Goal: Task Accomplishment & Management: Use online tool/utility

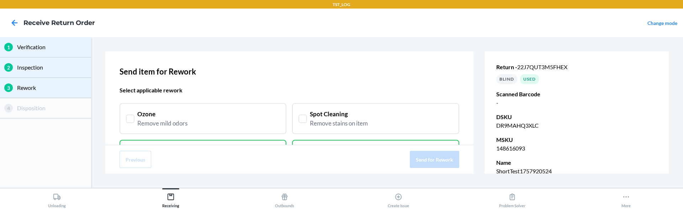
scroll to position [193, 0]
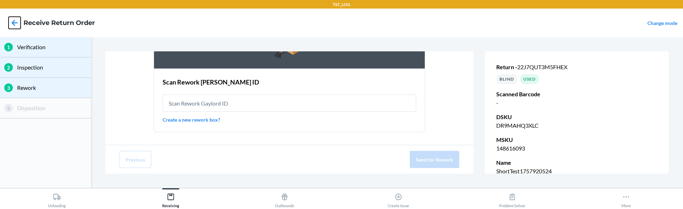
click at [13, 25] on icon at bounding box center [15, 23] width 12 height 12
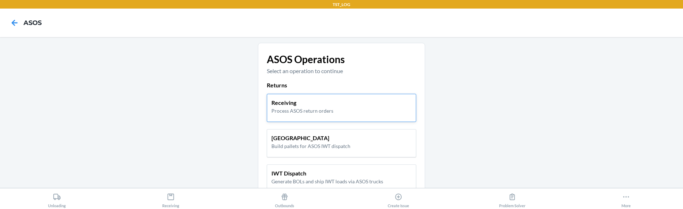
click at [291, 112] on p "Process ASOS return orders" at bounding box center [303, 110] width 62 height 7
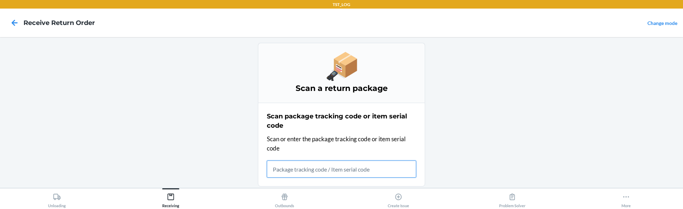
click at [320, 165] on input "text" at bounding box center [342, 168] width 150 height 17
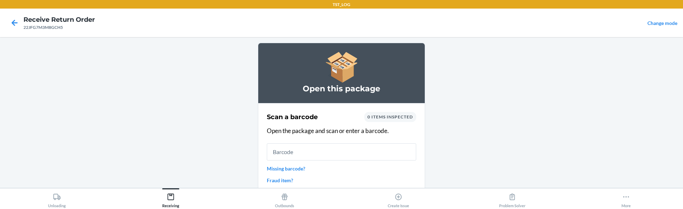
click at [268, 125] on div "Scan a barcode 0 items inspected Open the package and scan or enter a barcode. …" at bounding box center [342, 148] width 150 height 76
click at [275, 149] on input "text" at bounding box center [342, 151] width 150 height 17
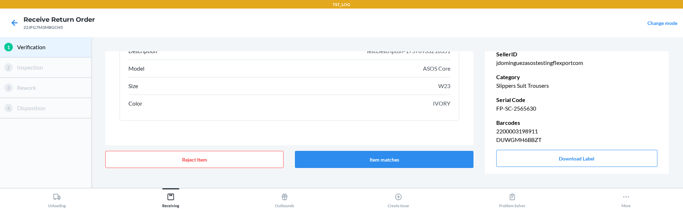
scroll to position [137, 0]
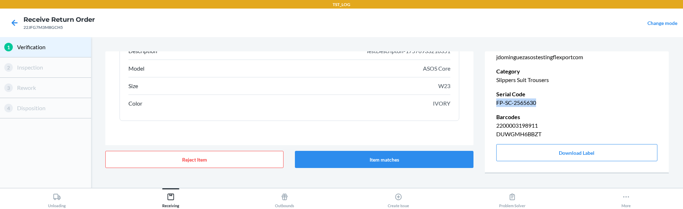
drag, startPoint x: 497, startPoint y: 102, endPoint x: 559, endPoint y: 102, distance: 62.7
click at [560, 102] on p "FP-SC-2565630" at bounding box center [577, 102] width 161 height 9
copy p "FP-SC-2565630"
click at [340, 157] on button "Item matches" at bounding box center [384, 159] width 178 height 17
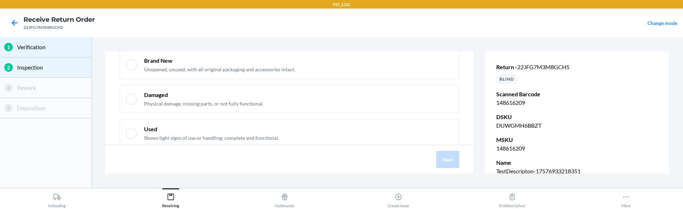
scroll to position [45, 0]
click at [234, 126] on p "Used" at bounding box center [211, 128] width 135 height 8
checkbox input "true"
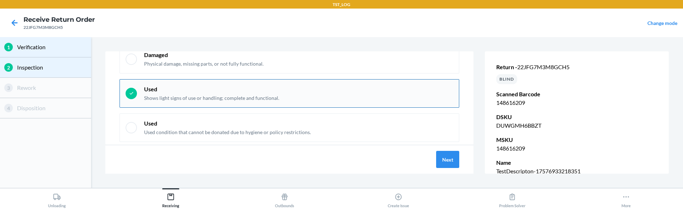
scroll to position [84, 0]
click at [440, 156] on button "Next" at bounding box center [447, 159] width 23 height 17
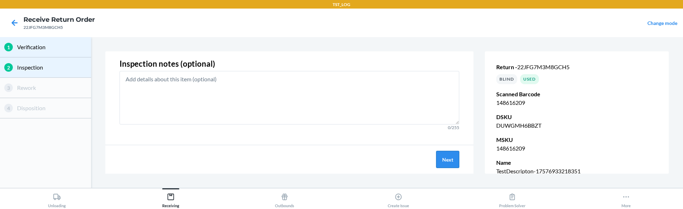
click at [444, 161] on button "Next" at bounding box center [447, 159] width 23 height 17
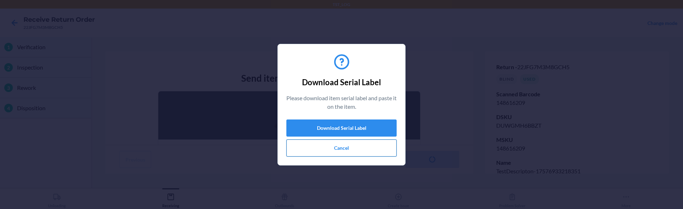
scroll to position [66, 0]
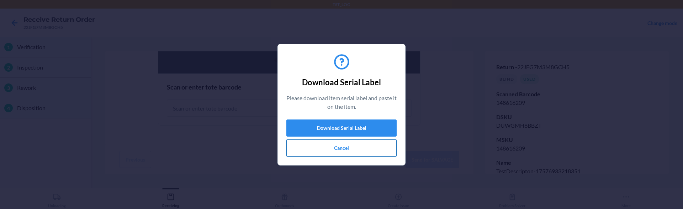
click at [332, 147] on button "Cancel" at bounding box center [342, 147] width 110 height 17
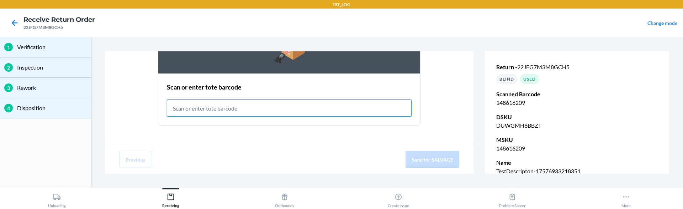
click at [209, 106] on input "text" at bounding box center [289, 107] width 245 height 17
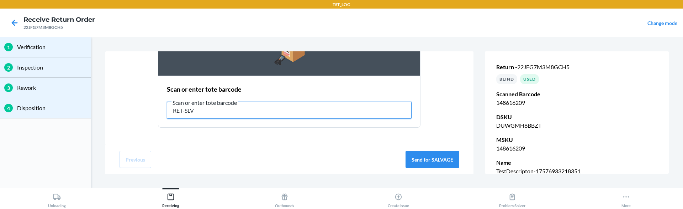
type input "RET-SLV"
click at [240, 135] on div "Send item for SALVAGE Scan or enter tote barcode Scan or enter tote barcode RET…" at bounding box center [289, 97] width 368 height 93
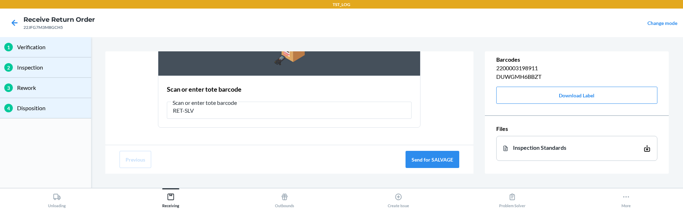
scroll to position [66, 0]
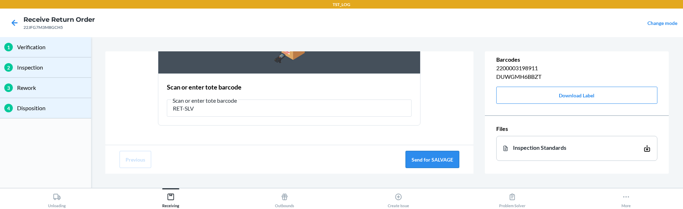
click at [425, 161] on button "Send for SALVAGE" at bounding box center [433, 159] width 54 height 17
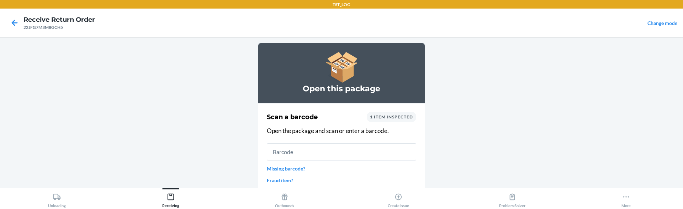
click at [282, 124] on div "Scan a barcode 1 item inspected Open the package and scan or enter a barcode. M…" at bounding box center [342, 148] width 150 height 76
click at [281, 124] on div "Scan a barcode 1 item inspected Open the package and scan or enter a barcode. M…" at bounding box center [342, 148] width 150 height 76
drag, startPoint x: 264, startPoint y: 114, endPoint x: 328, endPoint y: 113, distance: 64.1
click at [328, 113] on section "Scan a barcode 1 item inspected Open the package and scan or enter a barcode. M…" at bounding box center [341, 148] width 167 height 90
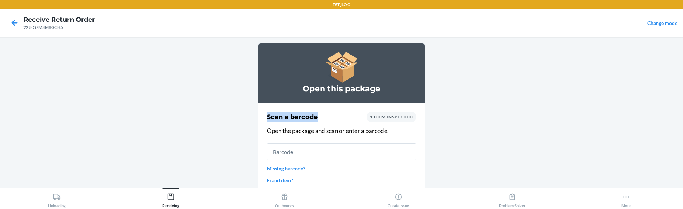
click at [328, 113] on div "Scan a barcode 1 item inspected" at bounding box center [342, 117] width 150 height 10
drag, startPoint x: 267, startPoint y: 115, endPoint x: 324, endPoint y: 116, distance: 57.3
click at [324, 116] on div "Scan a barcode 1 item inspected" at bounding box center [342, 117] width 150 height 10
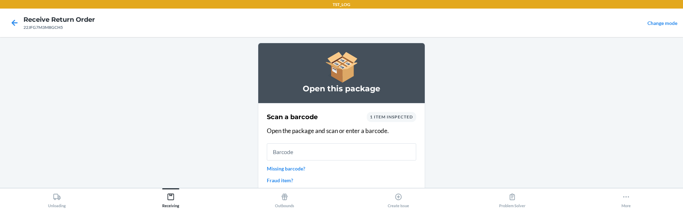
click at [270, 126] on p "Open the package and scan or enter a barcode." at bounding box center [342, 130] width 150 height 9
click at [12, 22] on icon at bounding box center [15, 23] width 6 height 6
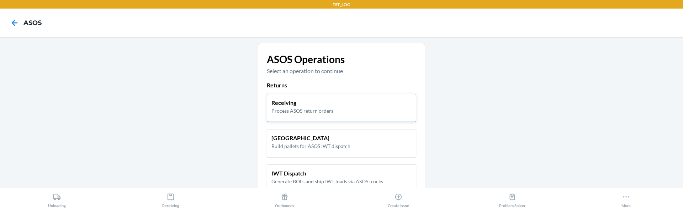
click at [291, 104] on p "Receiving" at bounding box center [303, 102] width 62 height 9
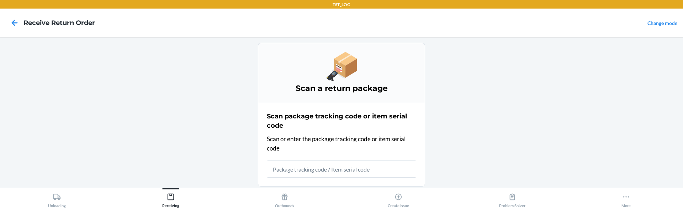
click at [272, 120] on h2 "Scan package tracking code or item serial code" at bounding box center [342, 120] width 150 height 19
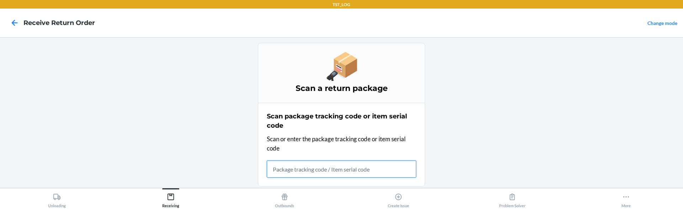
click at [287, 168] on input "text" at bounding box center [342, 168] width 150 height 17
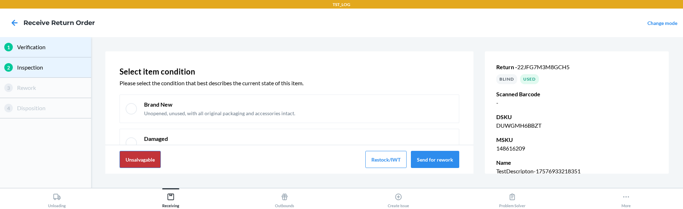
scroll to position [98, 0]
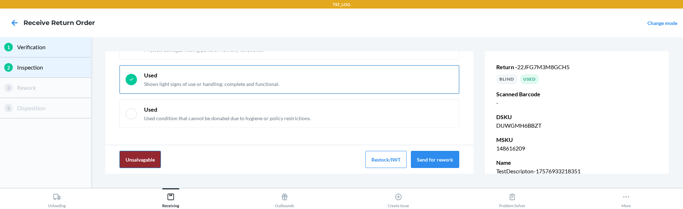
click at [146, 162] on button "Unsalvagable" at bounding box center [140, 159] width 41 height 17
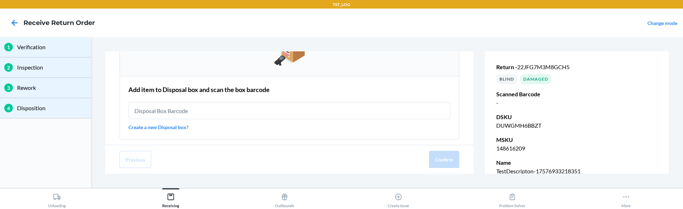
scroll to position [100, 0]
click at [172, 124] on link "Create a new Disposal box?" at bounding box center [290, 125] width 322 height 7
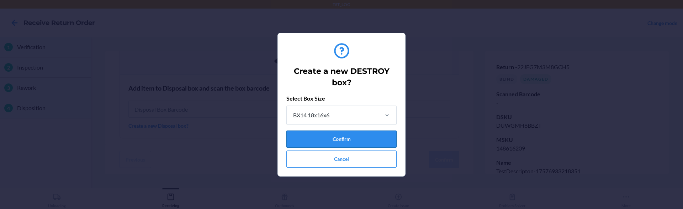
click at [307, 137] on button "Confirm" at bounding box center [342, 138] width 110 height 17
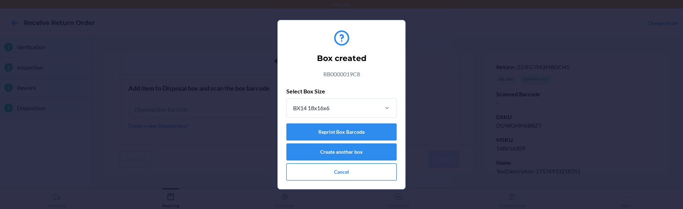
click at [303, 177] on button "Cancel" at bounding box center [342, 171] width 110 height 17
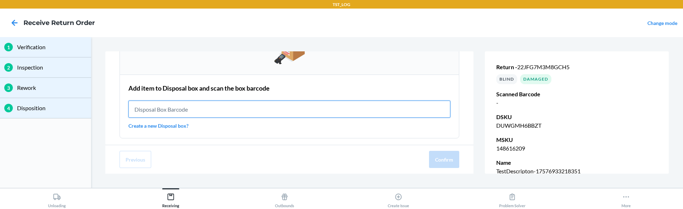
click at [176, 104] on input "text" at bounding box center [290, 108] width 322 height 17
paste input "RB0000019C8"
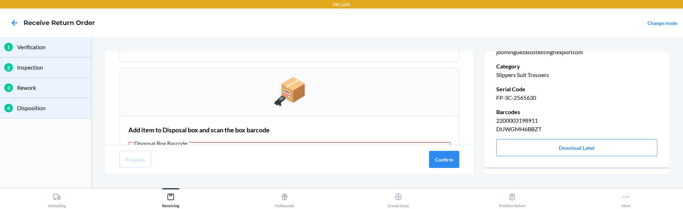
scroll to position [132, 0]
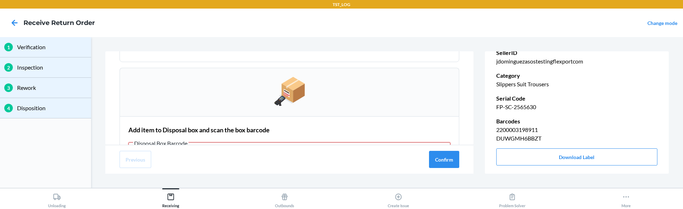
type input "RB0000019C8"
drag, startPoint x: 497, startPoint y: 105, endPoint x: 551, endPoint y: 105, distance: 54.8
click at [551, 105] on p "FP-SC-2565630" at bounding box center [577, 107] width 161 height 9
copy p "FP-SC-2565630"
click at [12, 20] on icon at bounding box center [15, 23] width 12 height 12
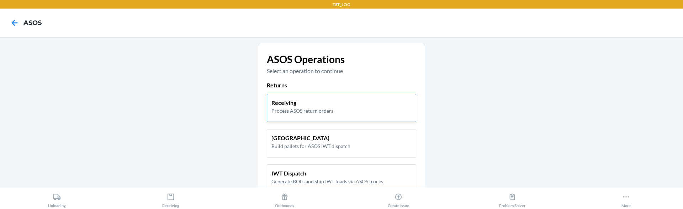
click at [297, 114] on div "Receiving Process ASOS return orders" at bounding box center [342, 108] width 150 height 28
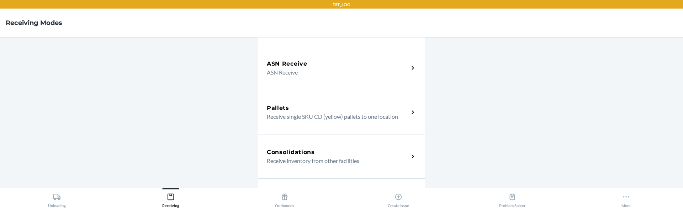
scroll to position [201, 0]
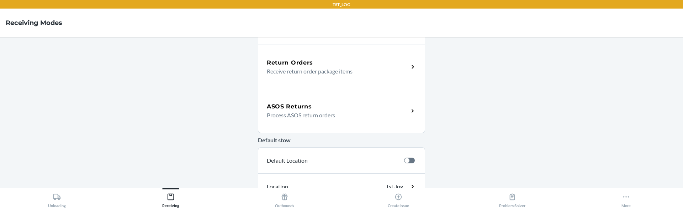
click at [337, 118] on p "Process ASOS return orders" at bounding box center [335, 115] width 136 height 9
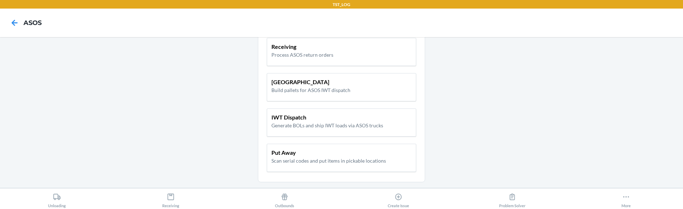
scroll to position [54, 0]
click at [296, 60] on div "Receiving Process ASOS return orders" at bounding box center [342, 54] width 150 height 28
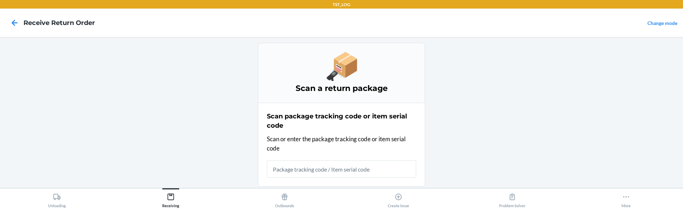
click at [331, 168] on input "text" at bounding box center [342, 168] width 150 height 17
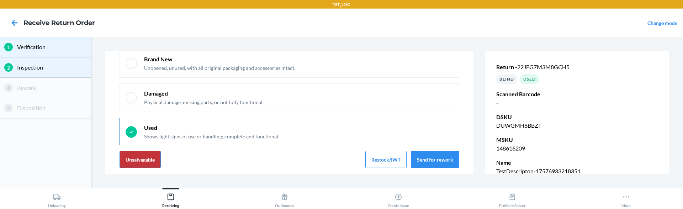
scroll to position [48, 0]
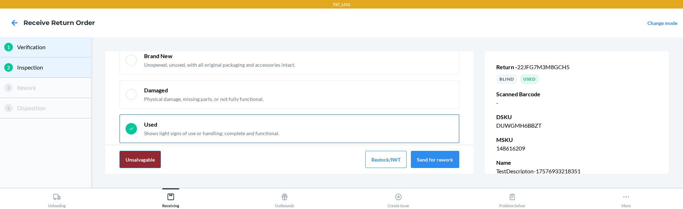
click at [146, 157] on button "Unsalvagable" at bounding box center [140, 159] width 41 height 17
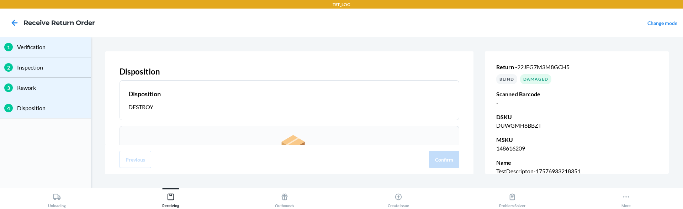
scroll to position [106, 0]
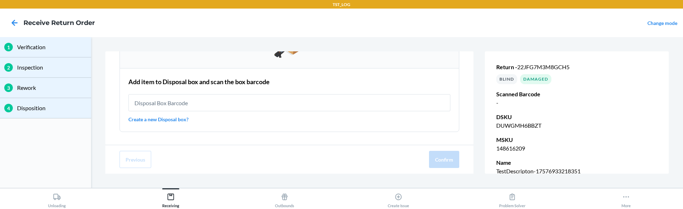
click at [171, 115] on link "Create a new Disposal box?" at bounding box center [290, 118] width 322 height 7
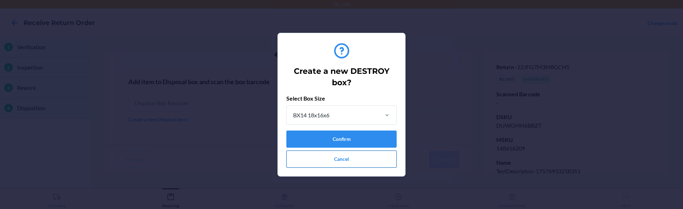
click at [361, 160] on button "Cancel" at bounding box center [342, 158] width 110 height 17
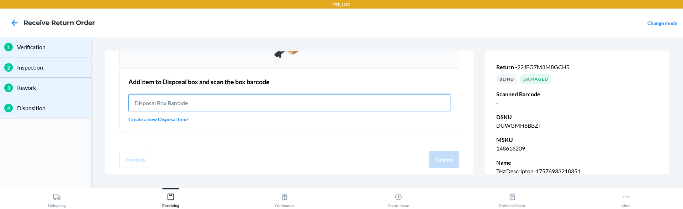
click at [275, 104] on input "text" at bounding box center [290, 102] width 322 height 17
paste input "RB0000019C8"
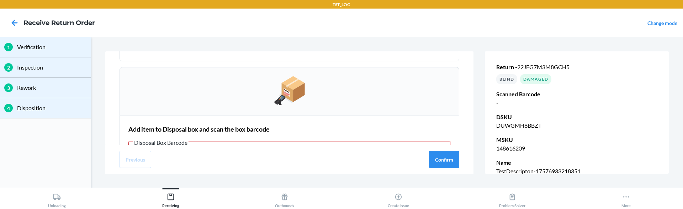
scroll to position [115, 0]
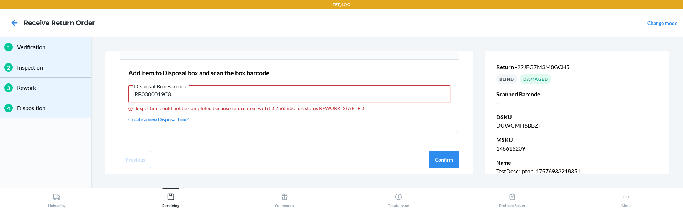
type input "RB0000019C8"
click at [438, 157] on button "Confirm" at bounding box center [444, 159] width 30 height 17
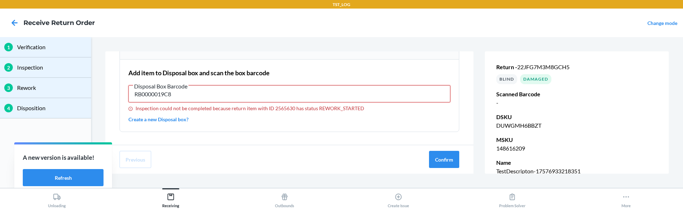
click at [148, 92] on input "RB0000019C8" at bounding box center [290, 93] width 322 height 17
click at [67, 177] on button "Refresh" at bounding box center [63, 177] width 81 height 17
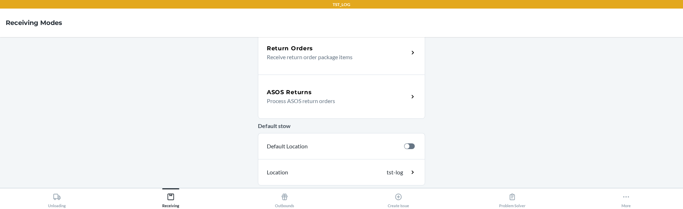
click at [300, 105] on div "ASOS Returns Process ASOS return orders" at bounding box center [341, 96] width 167 height 44
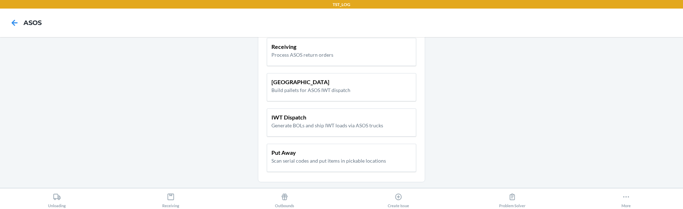
scroll to position [54, 0]
click at [296, 45] on p "Receiving" at bounding box center [303, 48] width 62 height 9
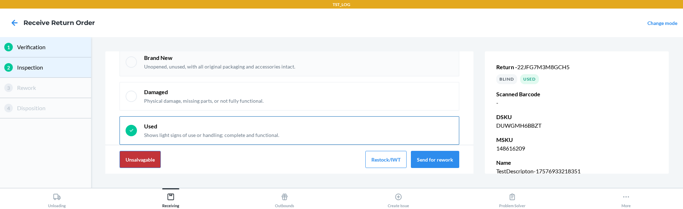
scroll to position [53, 0]
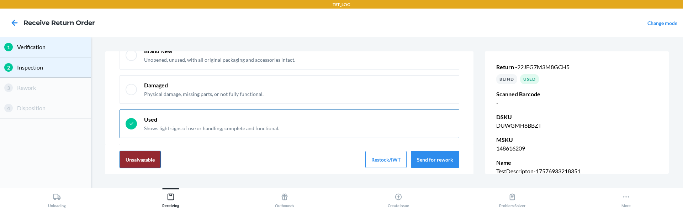
click at [150, 161] on button "Unsalvagable" at bounding box center [140, 159] width 41 height 17
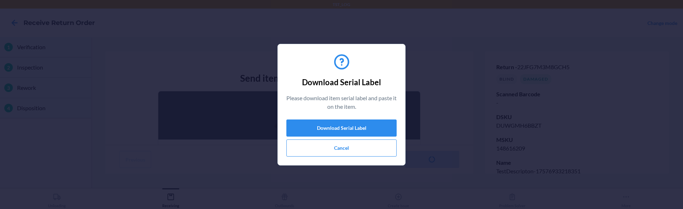
scroll to position [66, 0]
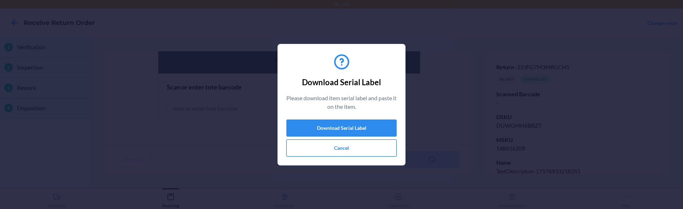
click at [306, 152] on button "Cancel" at bounding box center [342, 147] width 110 height 17
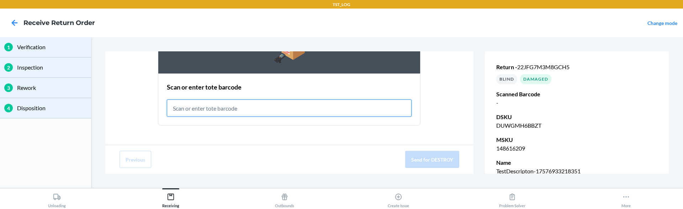
click at [229, 110] on input "text" at bounding box center [289, 107] width 245 height 17
paste input "RB0000019C8"
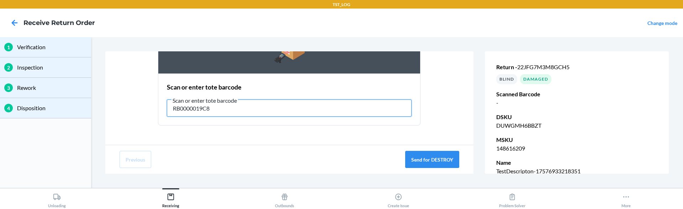
click at [198, 111] on input "RB0000019C8" at bounding box center [289, 107] width 245 height 17
type input "r"
type input "RET-SLV"
click at [302, 136] on div "Send item for DESTROY Scan or enter tote barcode Scan or enter tote barcode RET…" at bounding box center [289, 97] width 368 height 93
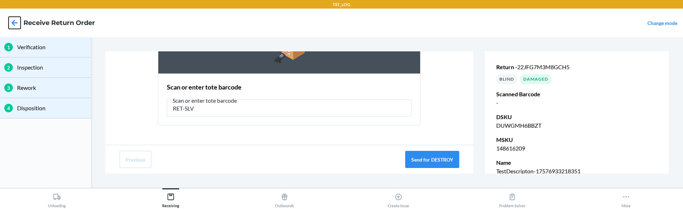
click at [15, 23] on icon at bounding box center [15, 23] width 12 height 12
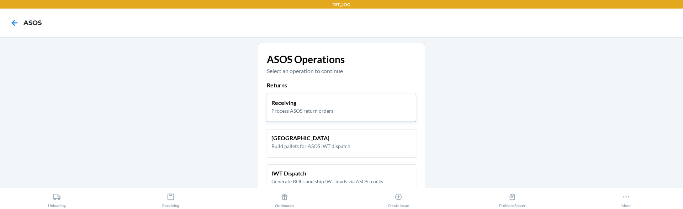
click at [319, 112] on p "Process ASOS return orders" at bounding box center [303, 110] width 62 height 7
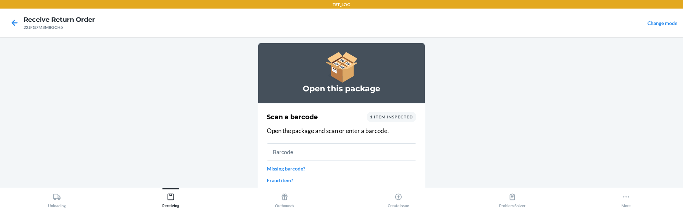
click at [239, 132] on main "Open this package Scan a barcode 1 item inspected Open the package and scan or …" at bounding box center [341, 112] width 683 height 151
click at [244, 63] on main "Open this package Scan a barcode 1 item inspected Open the package and scan or …" at bounding box center [341, 112] width 683 height 151
click at [286, 153] on input "text" at bounding box center [342, 151] width 150 height 17
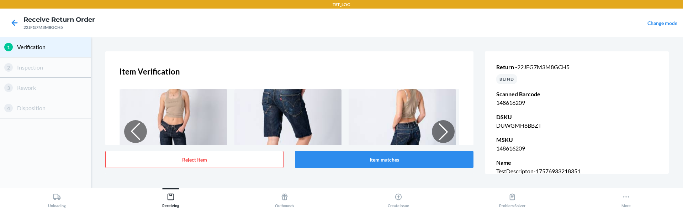
scroll to position [172, 0]
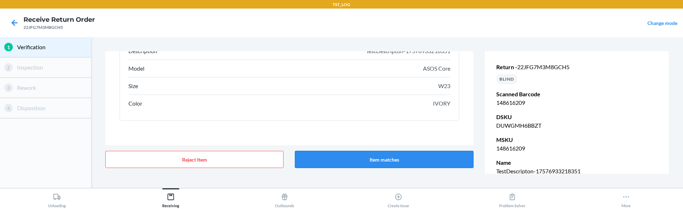
click at [363, 161] on button "Item matches" at bounding box center [384, 159] width 178 height 17
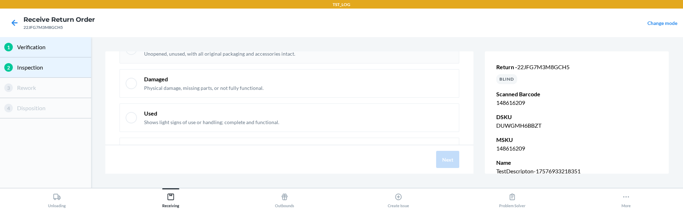
scroll to position [62, 0]
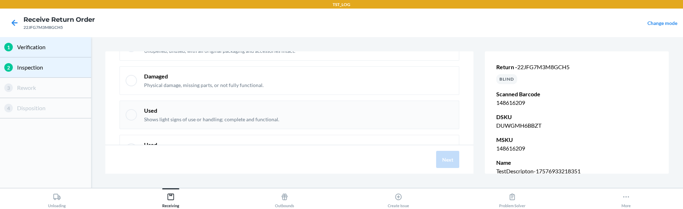
click at [320, 110] on div "Used Shows light signs of use or handling; complete and functional." at bounding box center [298, 114] width 309 height 16
checkbox input "true"
click at [450, 161] on button "Next" at bounding box center [447, 159] width 23 height 17
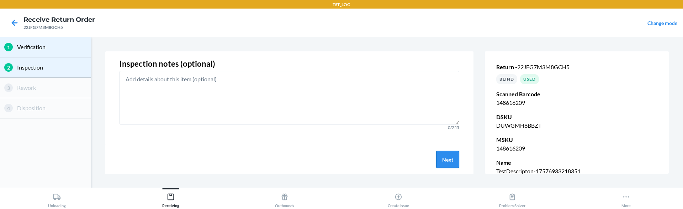
click at [451, 165] on button "Next" at bounding box center [447, 159] width 23 height 17
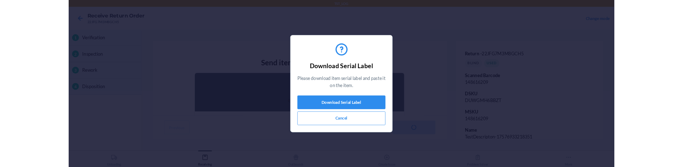
scroll to position [66, 0]
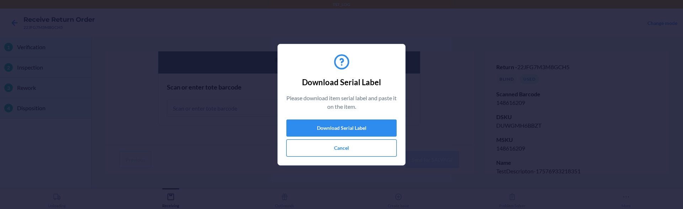
click at [359, 150] on button "Cancel" at bounding box center [342, 147] width 110 height 17
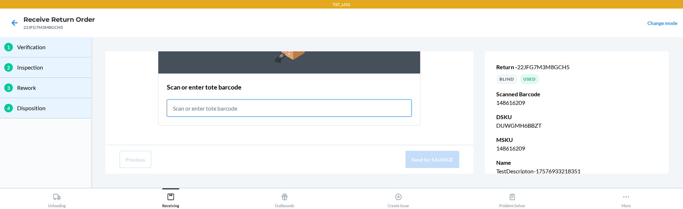
click at [267, 107] on input "text" at bounding box center [289, 107] width 245 height 17
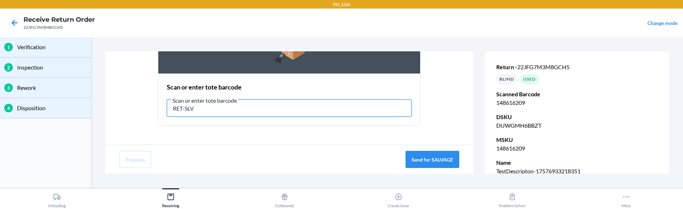
type input "RET-SLV"
click at [319, 143] on div "Send item for SALVAGE Scan or enter tote barcode Scan or enter tote barcode RET…" at bounding box center [289, 97] width 368 height 93
click at [448, 159] on button "Send for SALVAGE" at bounding box center [433, 159] width 54 height 17
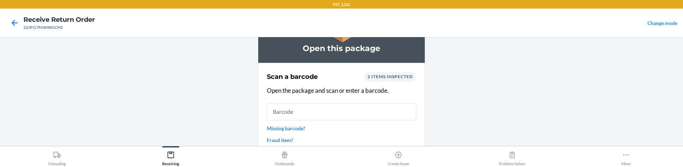
scroll to position [42, 0]
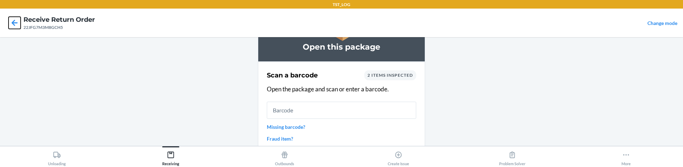
click at [16, 18] on icon at bounding box center [15, 23] width 12 height 12
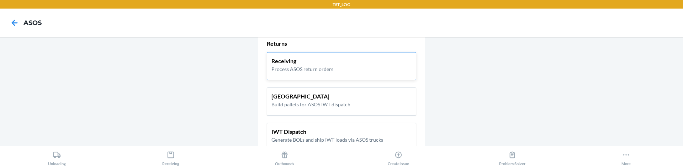
click at [293, 70] on p "Process ASOS return orders" at bounding box center [303, 68] width 62 height 7
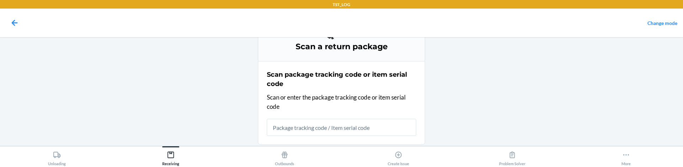
scroll to position [46, 0]
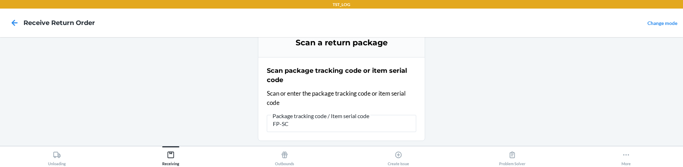
type input "FP-SC-"
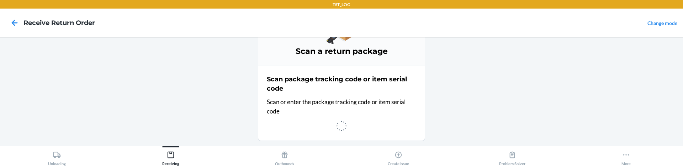
scroll to position [0, 0]
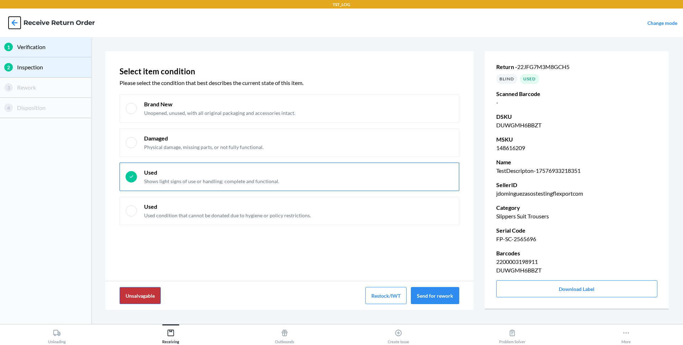
click at [12, 21] on icon at bounding box center [15, 23] width 12 height 12
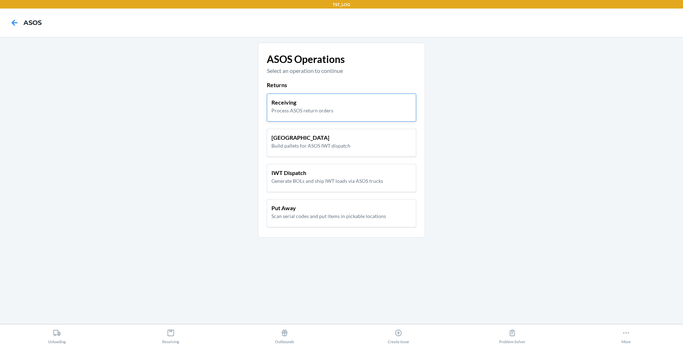
click at [306, 114] on div "Receiving Process ASOS return orders" at bounding box center [342, 108] width 150 height 28
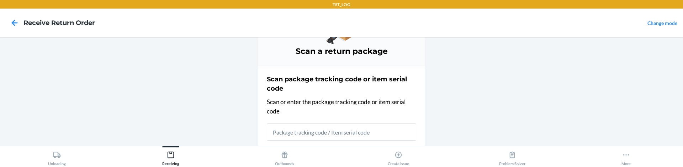
scroll to position [46, 0]
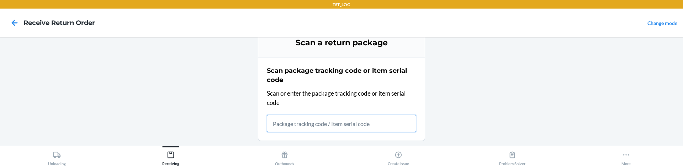
click at [281, 121] on input "text" at bounding box center [342, 123] width 150 height 17
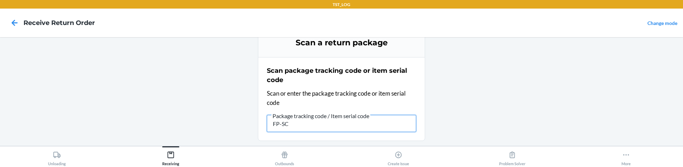
type input "FP-SC-"
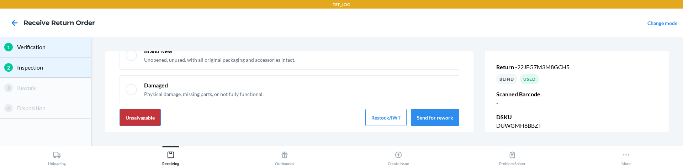
scroll to position [0, 0]
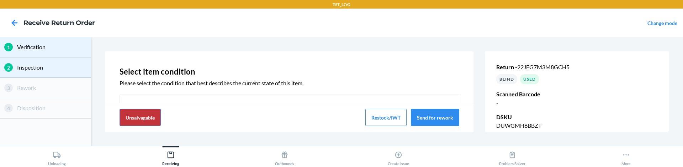
click at [324, 36] on nav "Receive Return Order Change mode" at bounding box center [341, 23] width 683 height 28
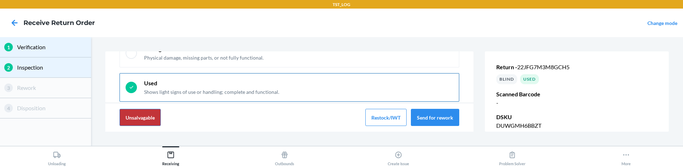
scroll to position [91, 0]
click at [127, 120] on button "Unsalvagable" at bounding box center [140, 117] width 41 height 17
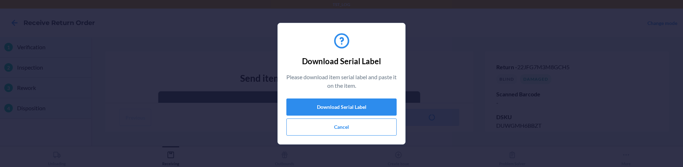
scroll to position [96, 0]
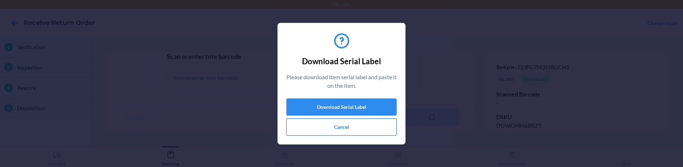
click at [306, 132] on button "Cancel" at bounding box center [342, 126] width 110 height 17
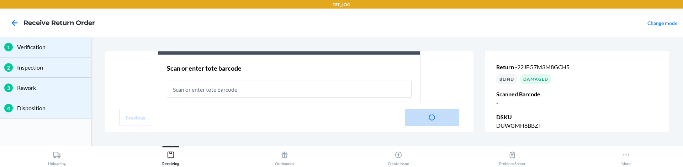
scroll to position [87, 0]
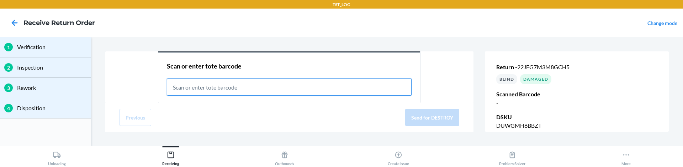
click at [227, 86] on input "text" at bounding box center [289, 86] width 245 height 17
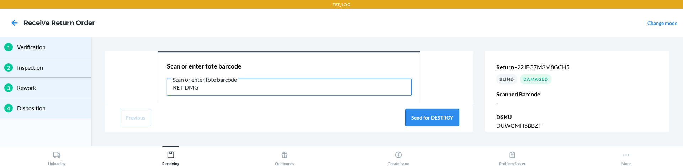
type input "RET-DMG"
click at [421, 120] on button "Send for DESTROY" at bounding box center [432, 117] width 54 height 17
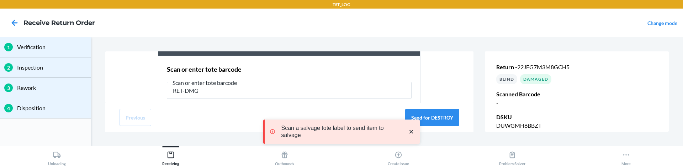
scroll to position [84, 0]
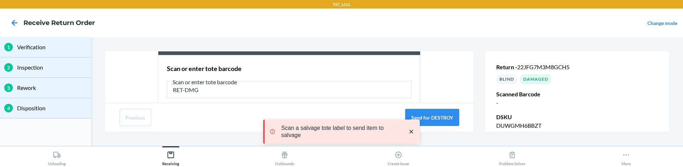
click at [415, 127] on div "Scan a salvage tote label to send item to salvage" at bounding box center [343, 131] width 150 height 19
click at [412, 132] on icon "close toast" at bounding box center [412, 132] width 4 height 4
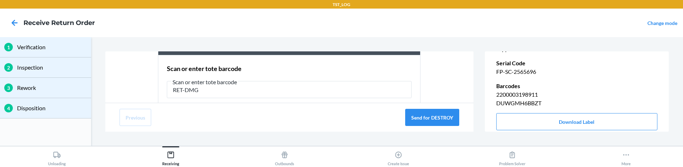
scroll to position [167, 0]
drag, startPoint x: 496, startPoint y: 70, endPoint x: 568, endPoint y: 72, distance: 72.3
click at [568, 72] on div "Return - 22JFG7M3M8GCH5 BLIND Damaged Scanned Barcode - DSKU DUWGMH6BBZT MSKU 1…" at bounding box center [577, 12] width 184 height 263
copy p "FP-SC-2565696"
click at [10, 17] on icon at bounding box center [15, 23] width 12 height 12
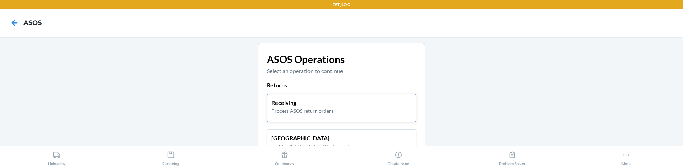
click at [313, 96] on div "Receiving Process ASOS return orders" at bounding box center [342, 108] width 150 height 28
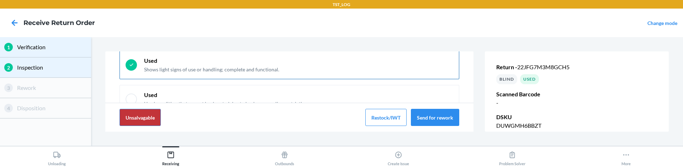
scroll to position [140, 0]
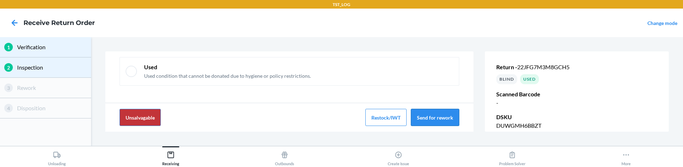
click at [447, 119] on button "Send for rework" at bounding box center [435, 117] width 48 height 17
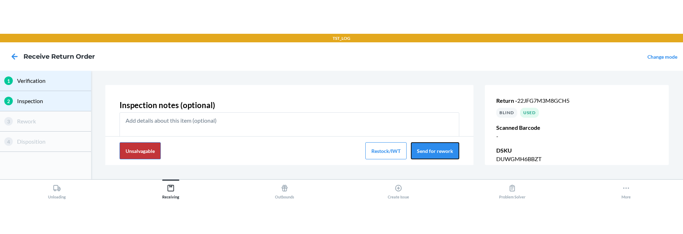
scroll to position [50, 0]
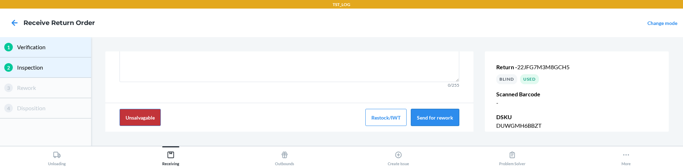
click at [440, 124] on button "Send for rework" at bounding box center [435, 117] width 48 height 17
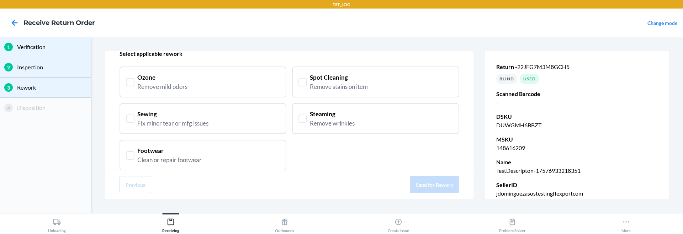
scroll to position [49, 0]
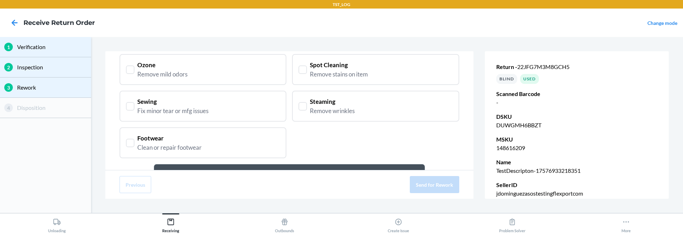
click at [305, 94] on div "Steaming Remove wrinkles" at bounding box center [375, 106] width 167 height 31
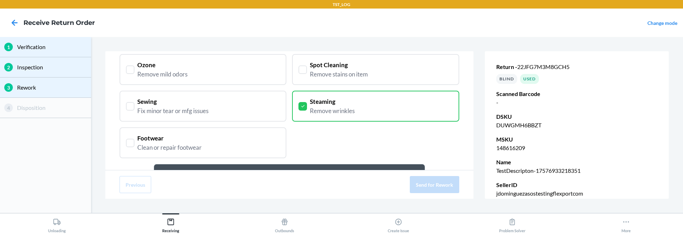
click at [223, 108] on div "Sewing Fix minor tear or mfg issues" at bounding box center [203, 106] width 154 height 18
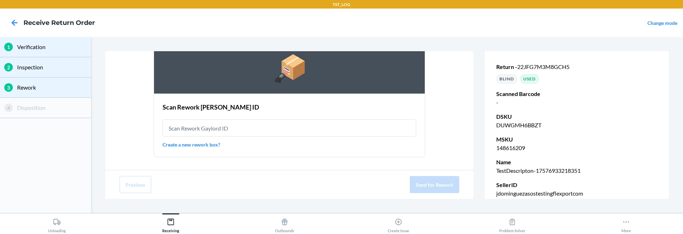
scroll to position [0, 0]
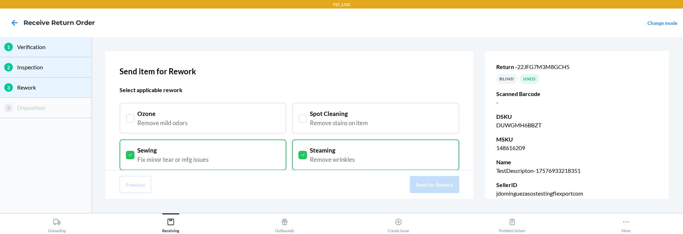
click at [213, 124] on div "Ozone Remove mild odors" at bounding box center [203, 118] width 154 height 18
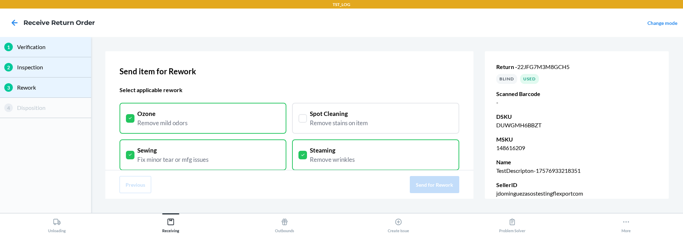
click at [272, 149] on div "Sewing Fix minor tear or mfg issues" at bounding box center [203, 155] width 154 height 18
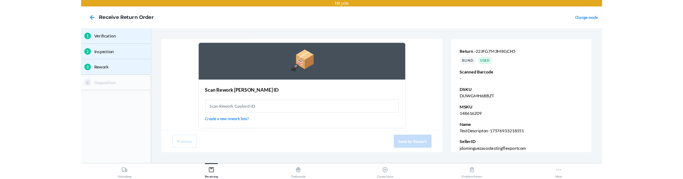
scroll to position [163, 0]
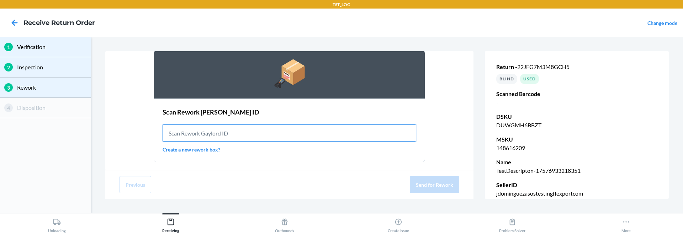
click at [212, 131] on input "text" at bounding box center [290, 133] width 254 height 17
click at [197, 148] on link "Create a new rework box?" at bounding box center [290, 149] width 254 height 7
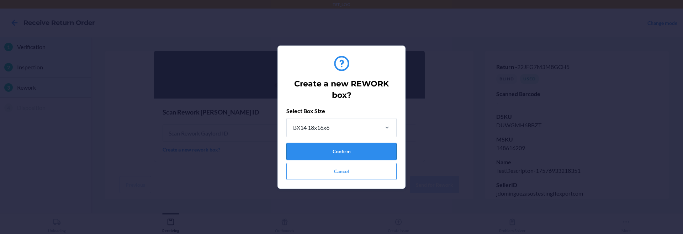
click at [340, 153] on button "Confirm" at bounding box center [342, 151] width 110 height 17
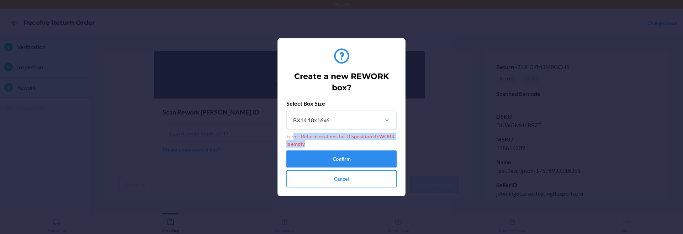
drag, startPoint x: 349, startPoint y: 143, endPoint x: 294, endPoint y: 132, distance: 55.6
click at [294, 133] on p "Error: ReturnLocations for Disposition REWORK is empty" at bounding box center [342, 140] width 110 height 15
click at [314, 143] on p "Error: ReturnLocations for Disposition REWORK is empty" at bounding box center [342, 140] width 110 height 15
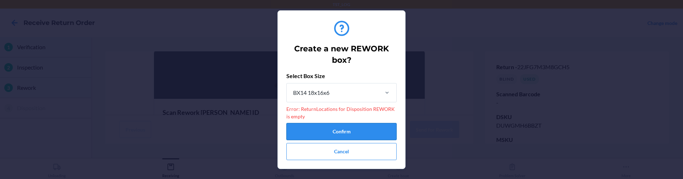
click at [346, 130] on button "Confirm" at bounding box center [342, 131] width 110 height 17
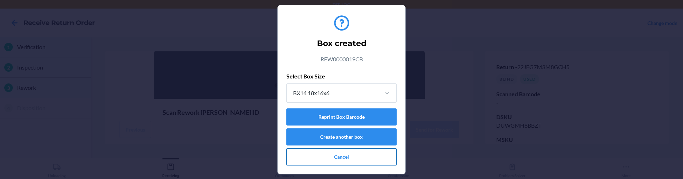
click at [346, 154] on button "Cancel" at bounding box center [342, 156] width 110 height 17
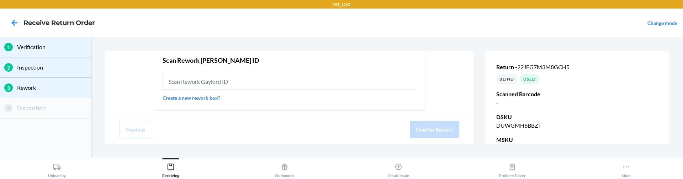
scroll to position [222, 0]
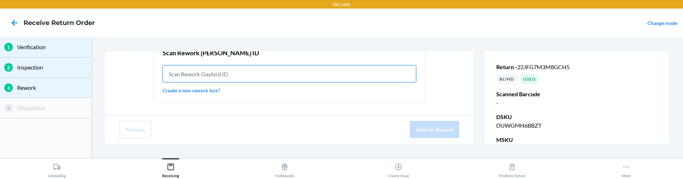
click at [251, 74] on input "text" at bounding box center [290, 73] width 254 height 17
paste input "REW0000019CB"
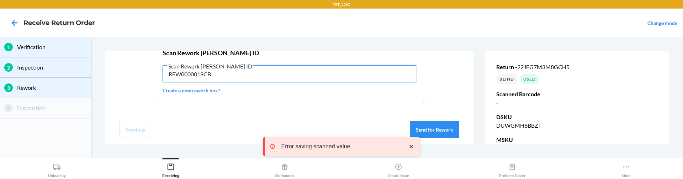
drag, startPoint x: 261, startPoint y: 77, endPoint x: 169, endPoint y: 73, distance: 92.3
click at [169, 73] on input "REW0000019CB" at bounding box center [290, 73] width 254 height 17
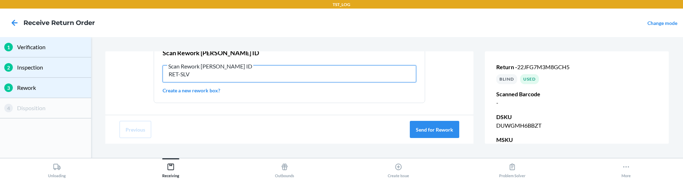
type input "RET-SLV"
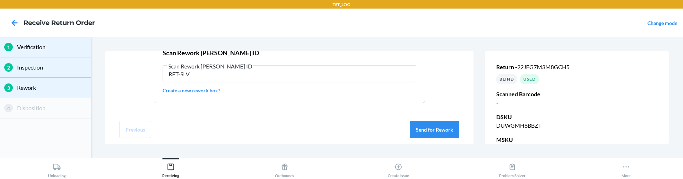
click at [209, 67] on span "Scan Rework [PERSON_NAME] ID" at bounding box center [210, 66] width 86 height 7
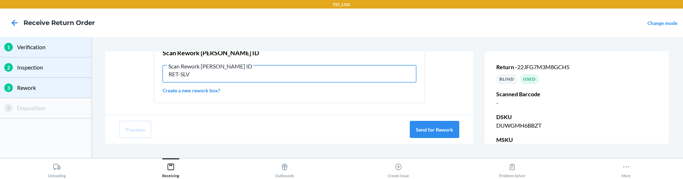
click at [209, 67] on input "RET-SLV" at bounding box center [290, 73] width 254 height 17
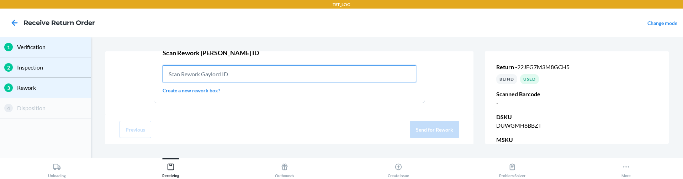
paste input "ret-rew-gaylord"
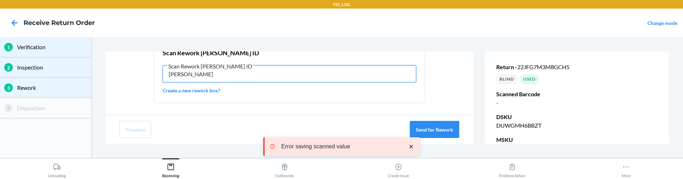
type input "ret-rew-gaylord"
click at [216, 72] on input "ret-rew-gaylord" at bounding box center [290, 73] width 254 height 17
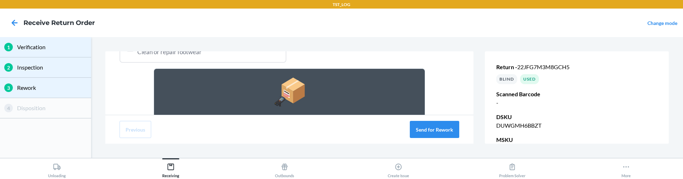
scroll to position [137, 0]
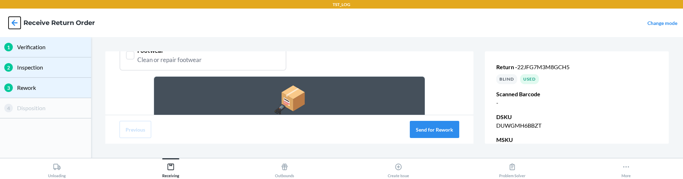
click at [15, 23] on icon at bounding box center [15, 23] width 6 height 6
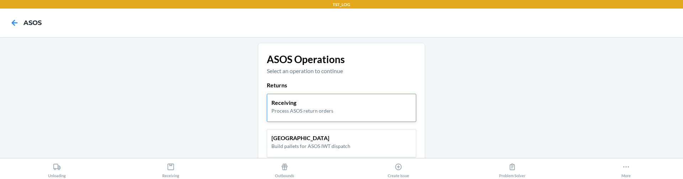
click at [297, 112] on p "Process ASOS return orders" at bounding box center [303, 110] width 62 height 7
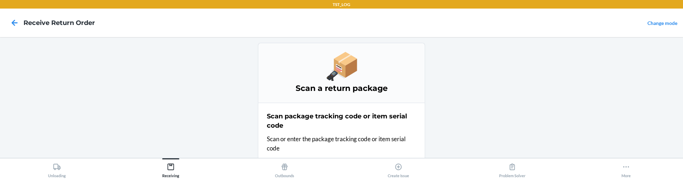
scroll to position [33, 0]
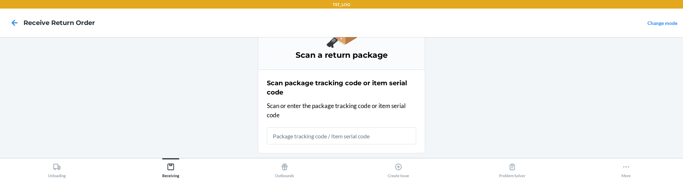
click at [376, 136] on input "text" at bounding box center [342, 135] width 150 height 17
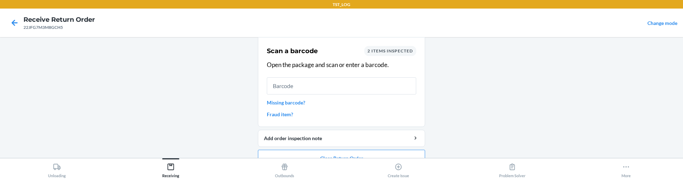
scroll to position [79, 0]
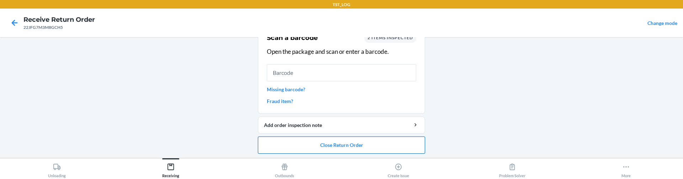
click at [356, 146] on button "Close Return Order" at bounding box center [341, 144] width 167 height 17
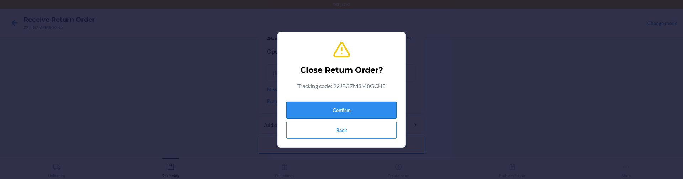
click at [338, 106] on button "Confirm" at bounding box center [342, 109] width 110 height 17
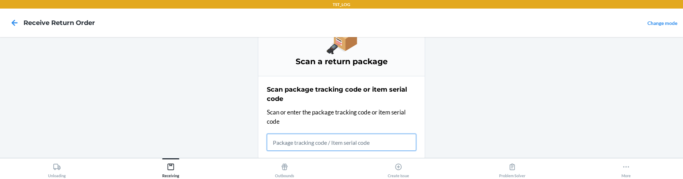
scroll to position [63, 0]
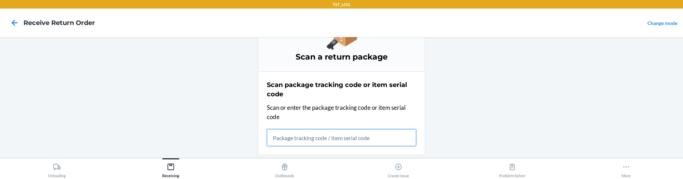
click at [294, 138] on input "text" at bounding box center [342, 137] width 150 height 17
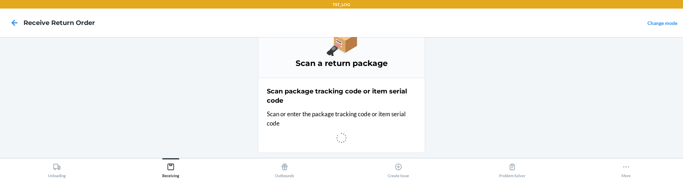
scroll to position [31, 0]
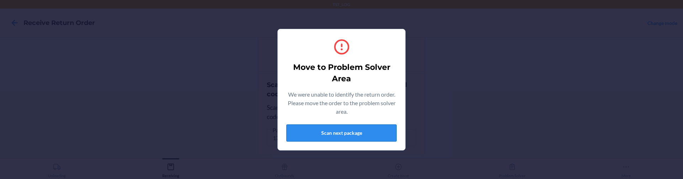
click at [337, 129] on button "Scan next package" at bounding box center [342, 132] width 110 height 17
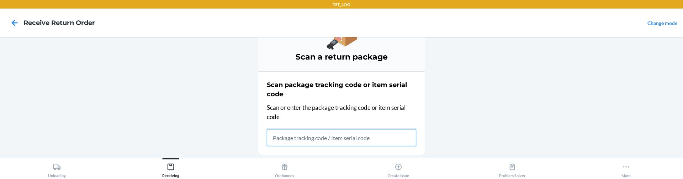
type input "1780113"
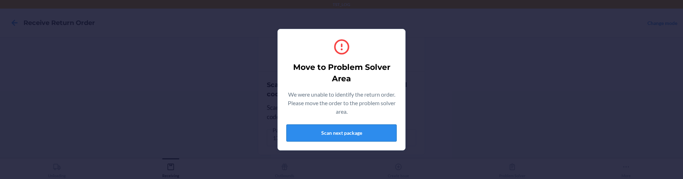
click at [336, 134] on button "Scan next package" at bounding box center [342, 132] width 110 height 17
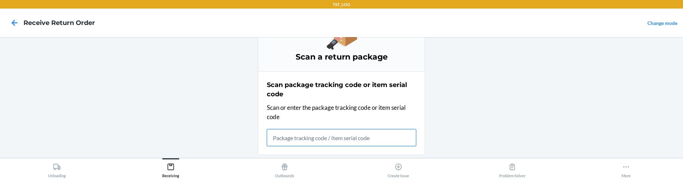
click at [301, 141] on input "text" at bounding box center [342, 137] width 150 height 17
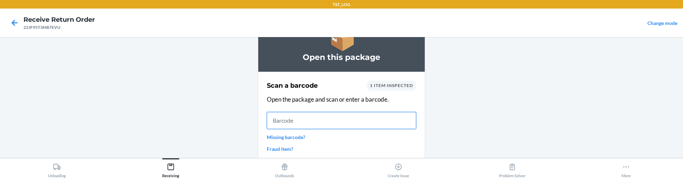
click at [362, 118] on input "text" at bounding box center [342, 120] width 150 height 17
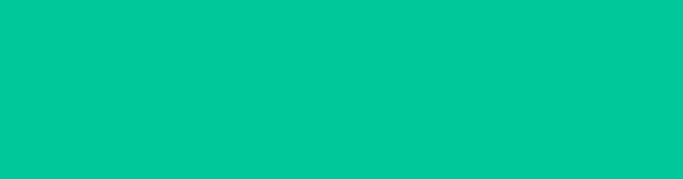
scroll to position [0, 0]
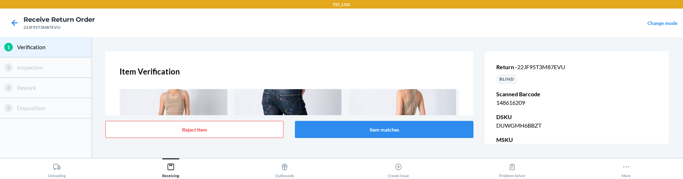
click at [307, 26] on nav "Receive Return Order 22JF95T3M87EVU Change mode" at bounding box center [341, 23] width 683 height 28
click at [342, 53] on div "Item Verification 1 2 3 4 DUWGMH6BBZT TestDescripton-17576933218351 Description…" at bounding box center [289, 83] width 368 height 64
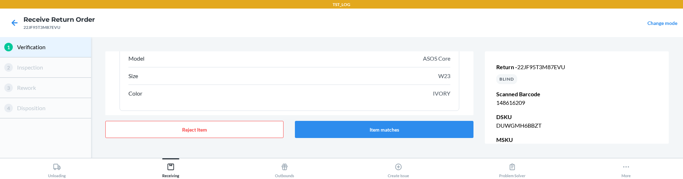
scroll to position [202, 0]
click at [11, 20] on icon at bounding box center [15, 23] width 12 height 12
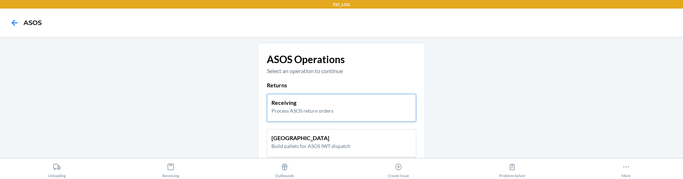
click at [351, 101] on div "Receiving Process ASOS return orders" at bounding box center [342, 106] width 140 height 16
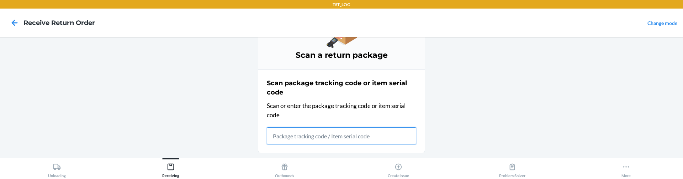
click at [353, 137] on input "text" at bounding box center [342, 135] width 150 height 17
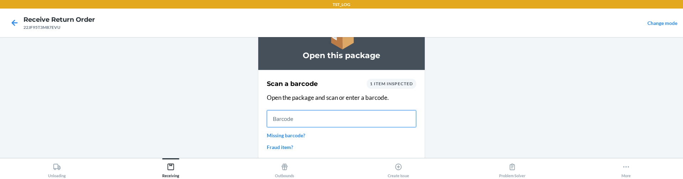
click at [290, 117] on input "text" at bounding box center [342, 118] width 150 height 17
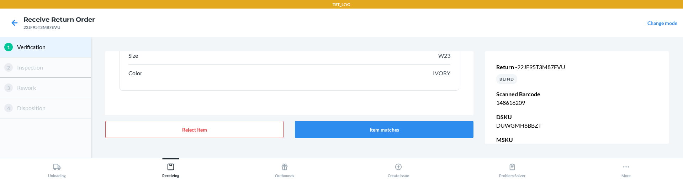
scroll to position [186, 0]
click at [360, 131] on button "Item matches" at bounding box center [384, 129] width 178 height 17
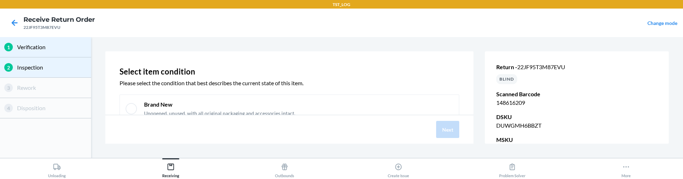
click at [372, 96] on div "Brand New Unopened, unused, with all original packaging and accessories intact." at bounding box center [290, 108] width 340 height 28
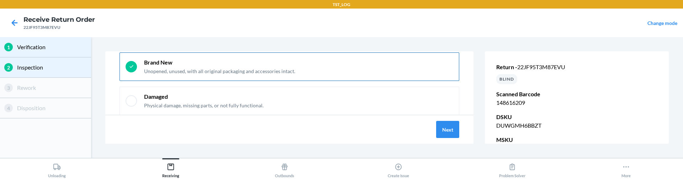
click at [372, 96] on div "Damaged Physical damage, missing parts, or not fully functional." at bounding box center [298, 101] width 309 height 16
checkbox input "false"
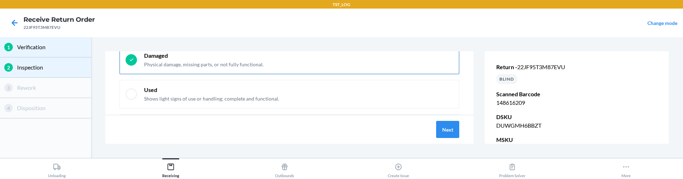
click at [372, 96] on div "Used Shows light signs of use or handling; complete and functional." at bounding box center [298, 94] width 309 height 16
checkbox input "false"
checkbox input "true"
click at [447, 127] on button "Next" at bounding box center [447, 129] width 23 height 17
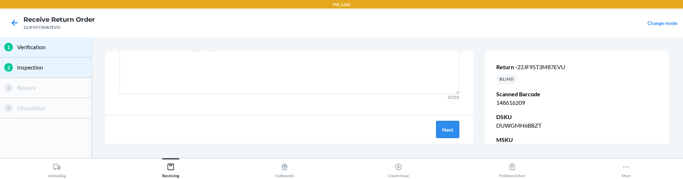
scroll to position [38, 0]
click at [442, 130] on button "Next" at bounding box center [447, 129] width 23 height 17
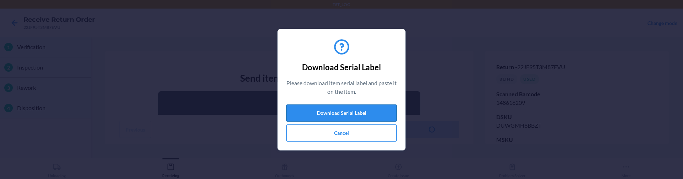
scroll to position [90, 0]
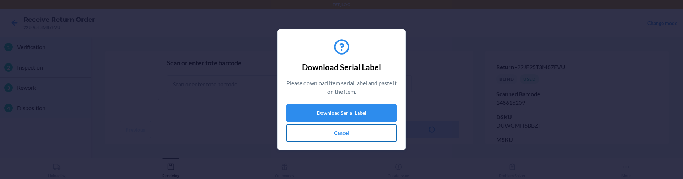
click at [343, 135] on button "Cancel" at bounding box center [342, 132] width 110 height 17
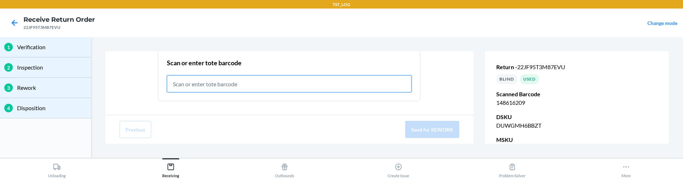
click at [272, 88] on input "text" at bounding box center [289, 83] width 245 height 17
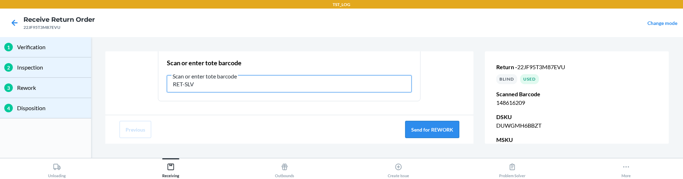
type input "RET-SLV"
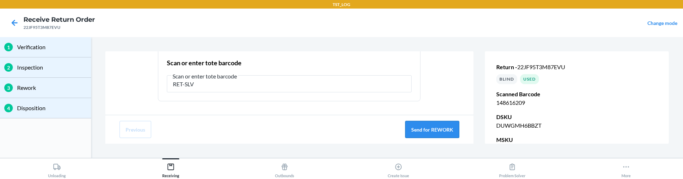
click at [428, 125] on button "Send for REWORK" at bounding box center [432, 129] width 54 height 17
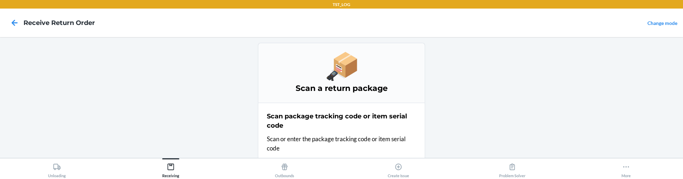
scroll to position [33, 0]
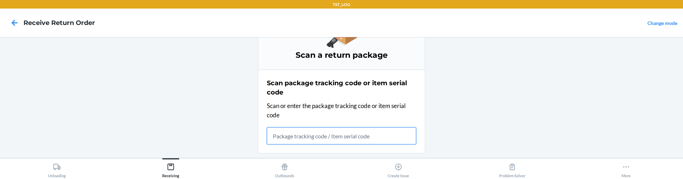
click at [361, 133] on input "text" at bounding box center [342, 135] width 150 height 17
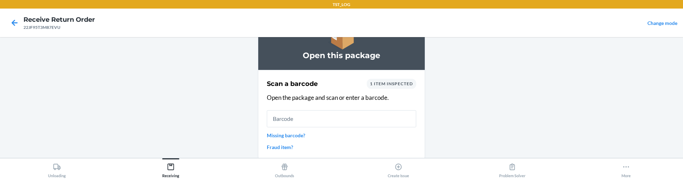
click at [314, 119] on input "text" at bounding box center [342, 118] width 150 height 17
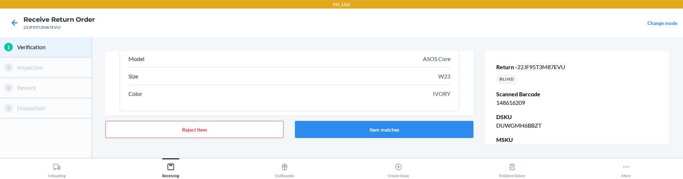
scroll to position [181, 0]
